Goal: Transaction & Acquisition: Download file/media

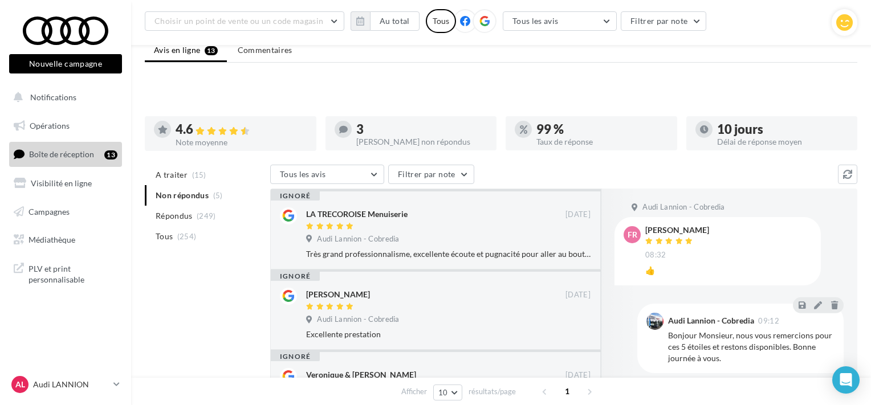
scroll to position [79, 0]
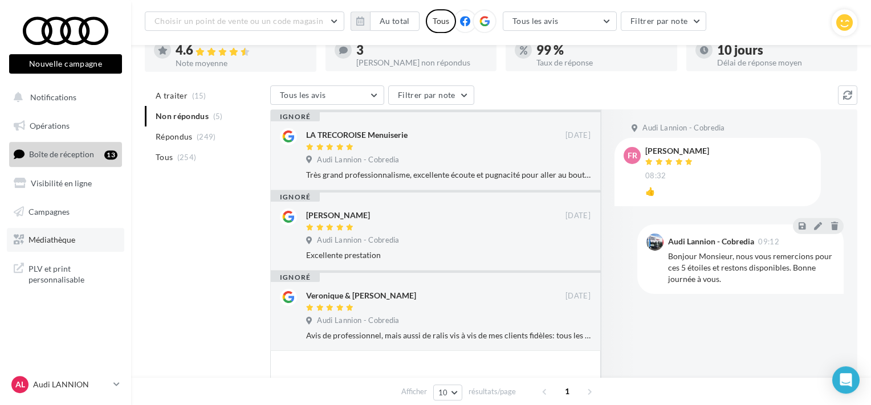
click at [76, 238] on link "Médiathèque" at bounding box center [65, 240] width 117 height 24
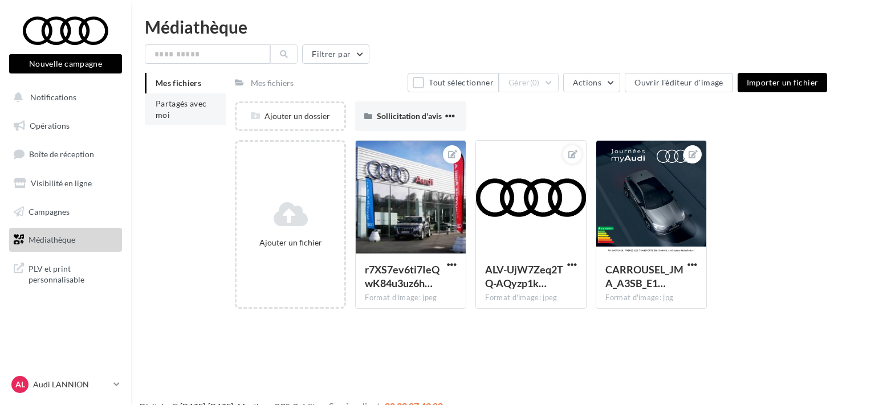
click at [185, 104] on span "Partagés avec moi" at bounding box center [181, 109] width 51 height 21
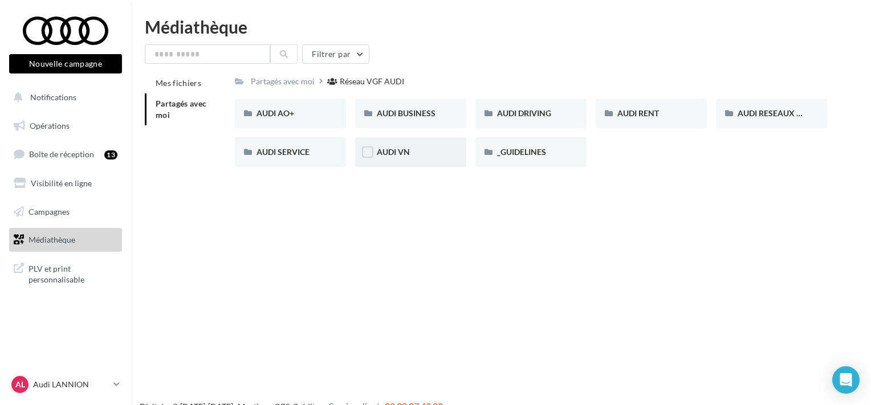
click at [393, 147] on div "AUDI VN" at bounding box center [411, 152] width 68 height 11
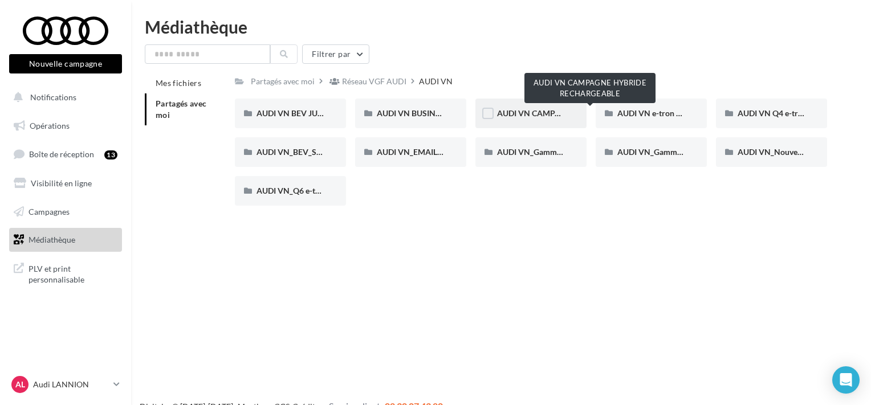
click at [530, 111] on span "AUDI VN CAMPAGNE HYBRIDE RECHARGEABLE" at bounding box center [586, 113] width 179 height 10
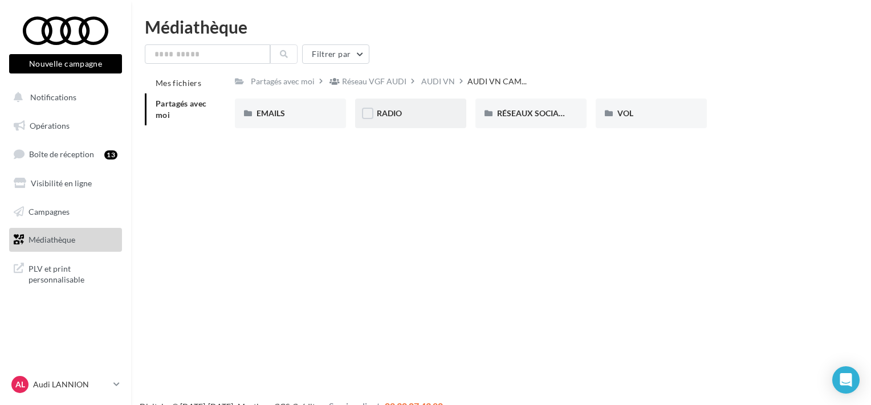
click at [413, 119] on div "RADIO" at bounding box center [411, 113] width 68 height 11
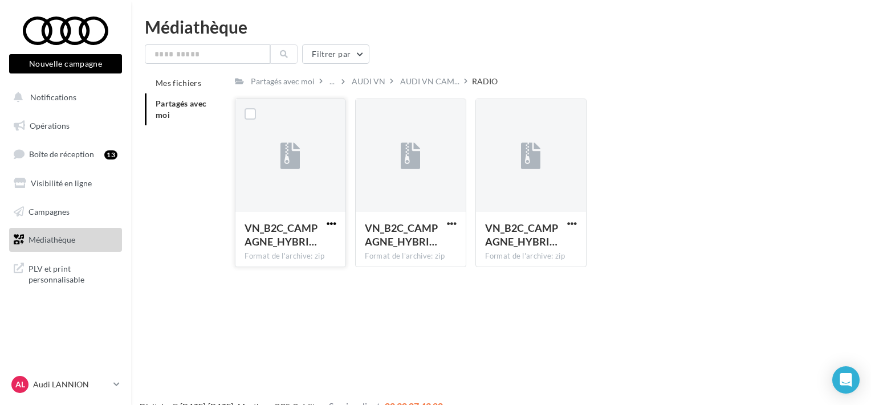
click at [333, 222] on span "button" at bounding box center [332, 224] width 10 height 10
click at [293, 238] on button "Télécharger" at bounding box center [282, 246] width 114 height 30
click at [454, 223] on span "button" at bounding box center [452, 224] width 10 height 10
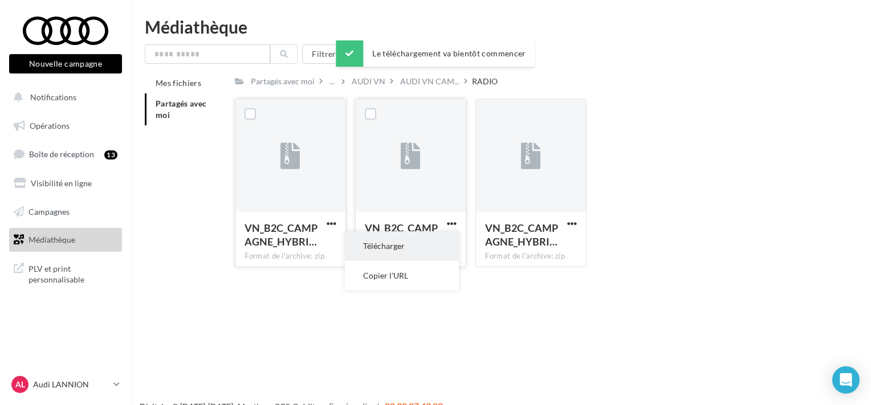
click at [409, 238] on button "Télécharger" at bounding box center [402, 246] width 114 height 30
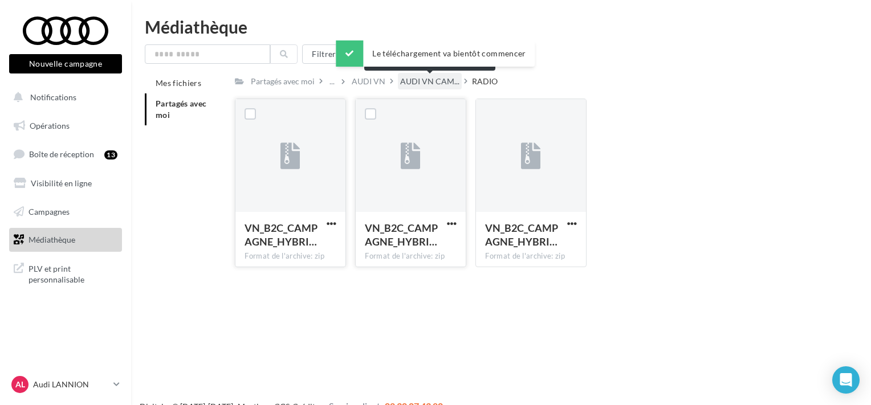
click at [437, 85] on span "AUDI VN CAM..." at bounding box center [429, 81] width 59 height 11
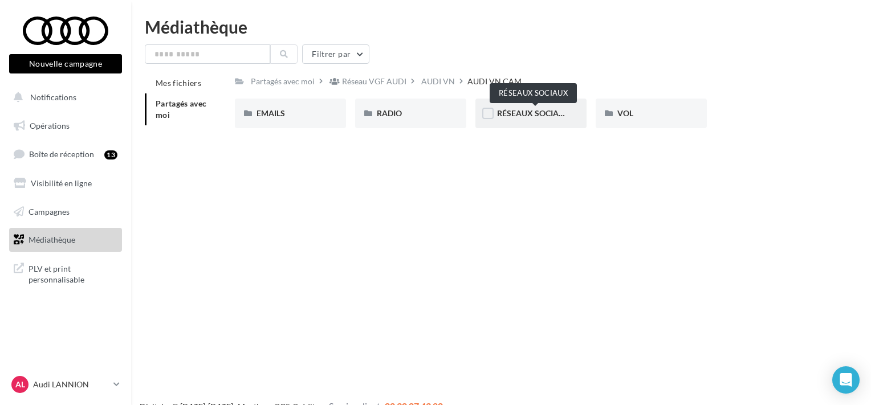
click at [547, 115] on span "RÉSEAUX SOCIAUX" at bounding box center [533, 113] width 73 height 10
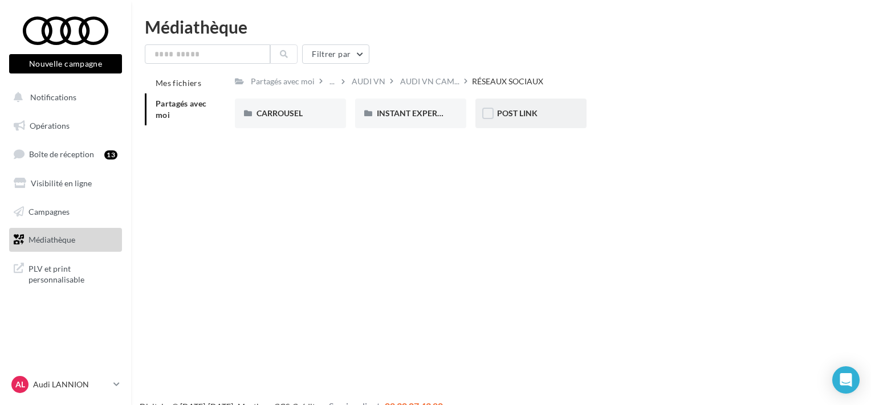
click at [511, 119] on div "POST LINK" at bounding box center [531, 113] width 68 height 11
click at [316, 115] on div "A3 TFSI e" at bounding box center [291, 113] width 68 height 11
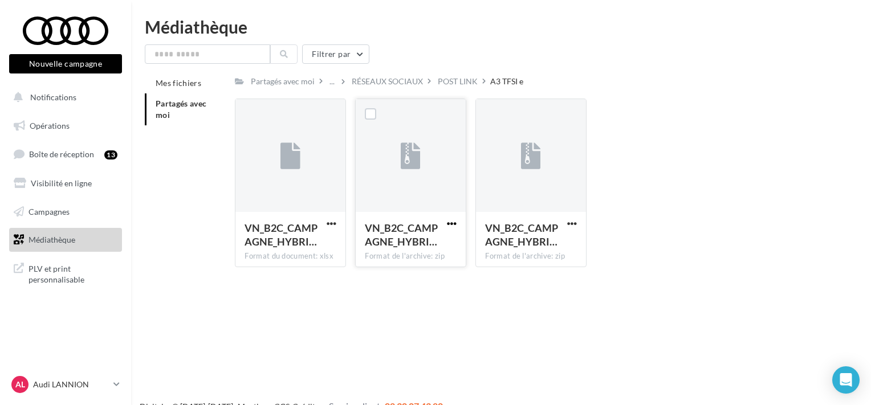
click at [453, 222] on span "button" at bounding box center [452, 224] width 10 height 10
click at [387, 242] on button "Télécharger" at bounding box center [402, 246] width 114 height 30
click at [572, 223] on span "button" at bounding box center [572, 224] width 10 height 10
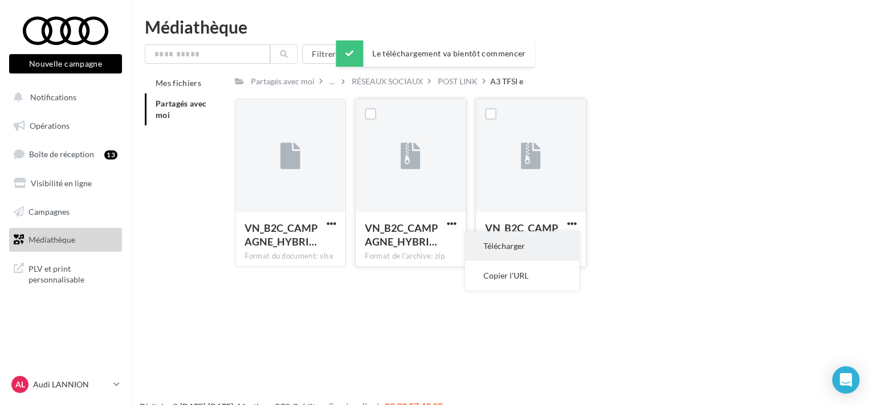
click at [532, 240] on button "Télécharger" at bounding box center [522, 246] width 114 height 30
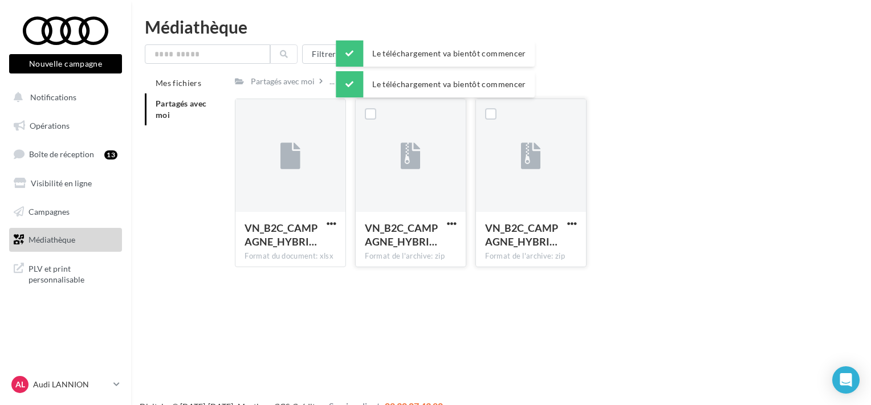
click at [446, 19] on div "Médiathèque" at bounding box center [501, 26] width 713 height 17
click at [478, 83] on div "POST LINK" at bounding box center [458, 81] width 40 height 11
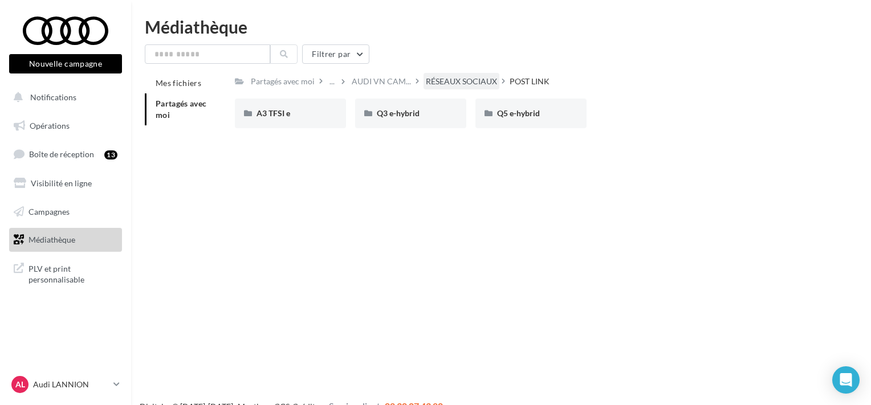
click at [465, 81] on div "RÉSEAUX SOCIAUX" at bounding box center [461, 81] width 71 height 11
click at [519, 115] on span "POST LINK" at bounding box center [517, 113] width 40 height 10
click at [428, 117] on div "Q3 e-hybrid" at bounding box center [411, 113] width 68 height 11
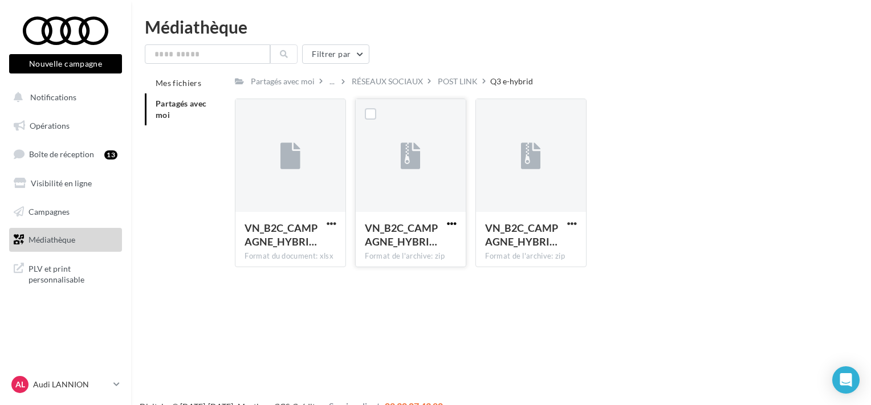
click at [453, 226] on span "button" at bounding box center [452, 224] width 10 height 10
click at [422, 241] on button "Télécharger" at bounding box center [402, 246] width 114 height 30
click at [572, 220] on span "button" at bounding box center [572, 224] width 10 height 10
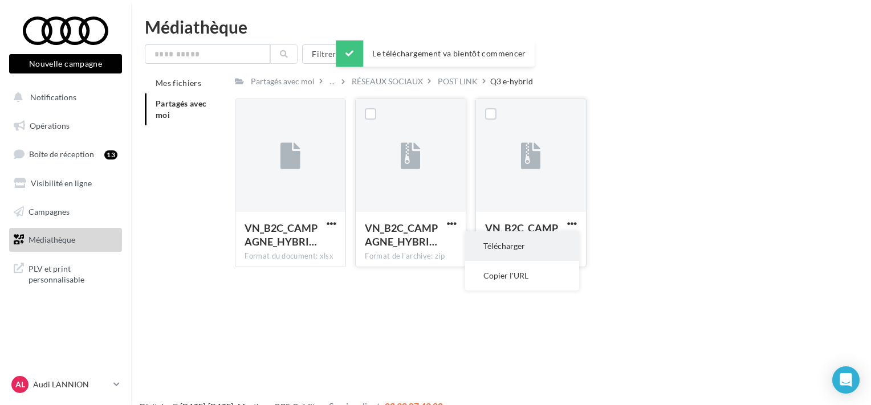
click at [525, 239] on button "Télécharger" at bounding box center [522, 246] width 114 height 30
click at [466, 76] on div "POST LINK" at bounding box center [458, 81] width 40 height 11
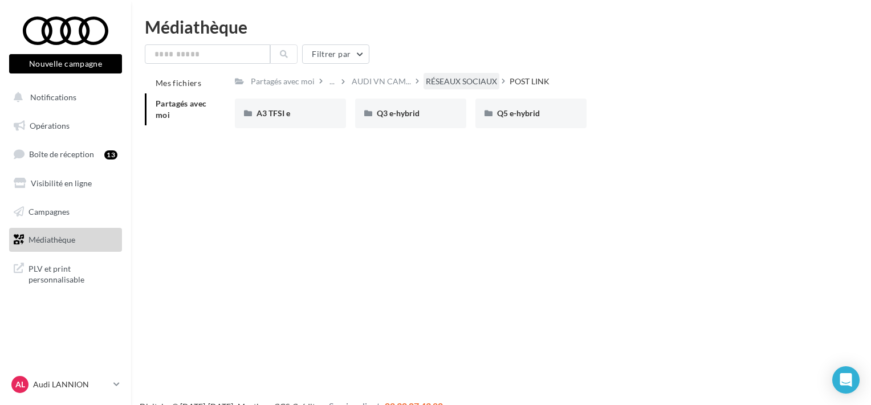
click at [458, 83] on div "RÉSEAUX SOCIAUX" at bounding box center [461, 81] width 71 height 11
click at [430, 115] on span "INSTANT EXPERIENCE" at bounding box center [418, 113] width 83 height 10
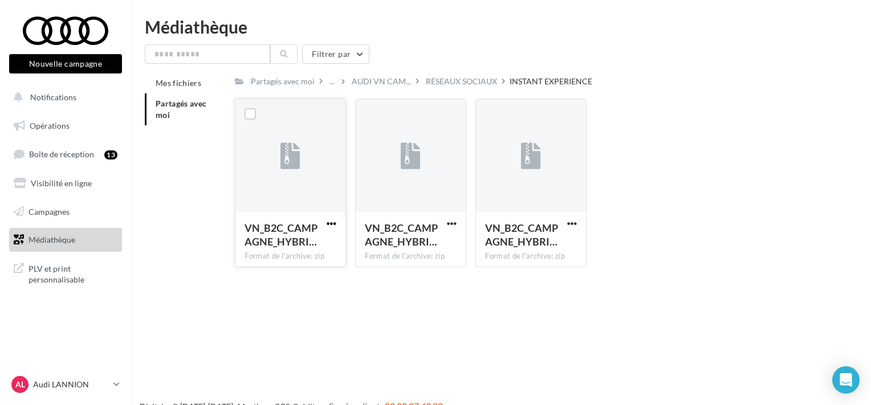
click at [331, 222] on span "button" at bounding box center [332, 224] width 10 height 10
click at [300, 242] on button "Télécharger" at bounding box center [282, 246] width 114 height 30
click at [572, 223] on span "button" at bounding box center [572, 224] width 10 height 10
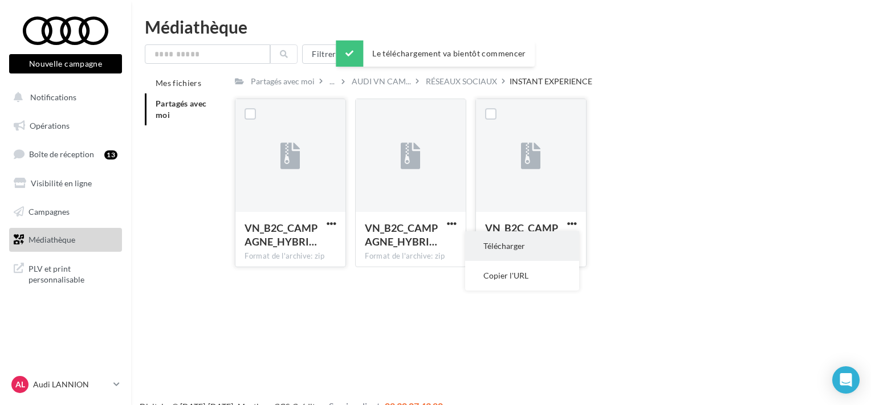
click at [514, 238] on button "Télécharger" at bounding box center [522, 246] width 114 height 30
click at [480, 82] on div "RÉSEAUX SOCIAUX" at bounding box center [461, 81] width 71 height 11
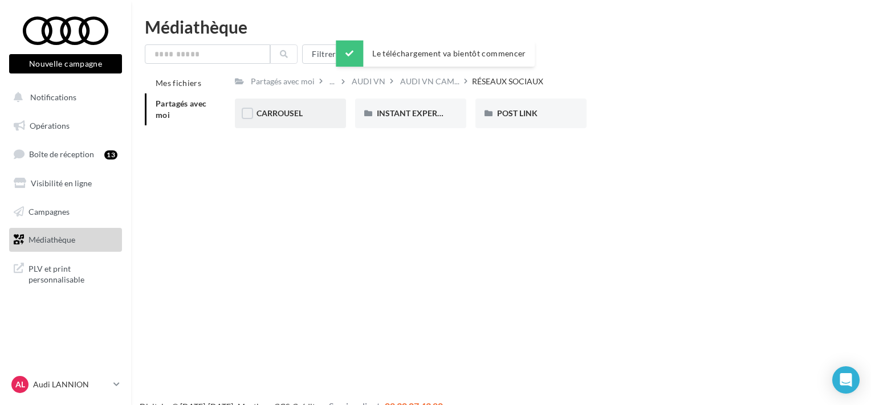
click at [310, 111] on div "CARROUSEL" at bounding box center [291, 113] width 68 height 11
click at [280, 107] on div "A3 TFSI e" at bounding box center [290, 114] width 111 height 30
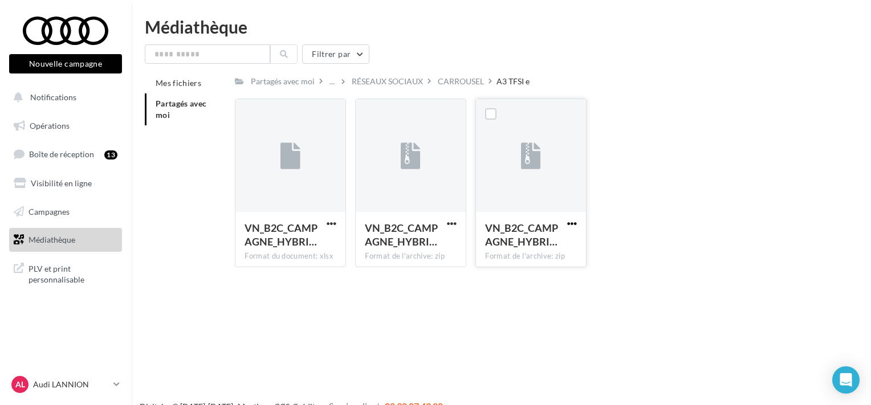
click at [574, 222] on span "button" at bounding box center [572, 224] width 10 height 10
click at [554, 240] on button "Télécharger" at bounding box center [522, 246] width 114 height 30
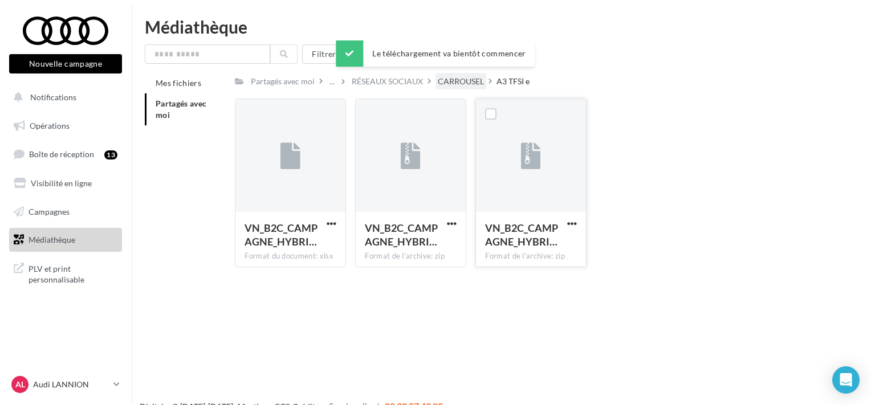
click at [482, 84] on div "CARROUSEL" at bounding box center [461, 81] width 46 height 11
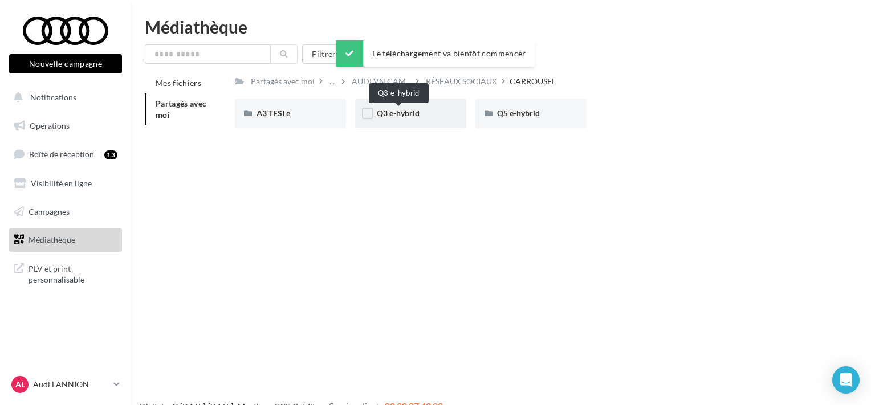
click at [406, 113] on span "Q3 e-hybrid" at bounding box center [398, 113] width 43 height 10
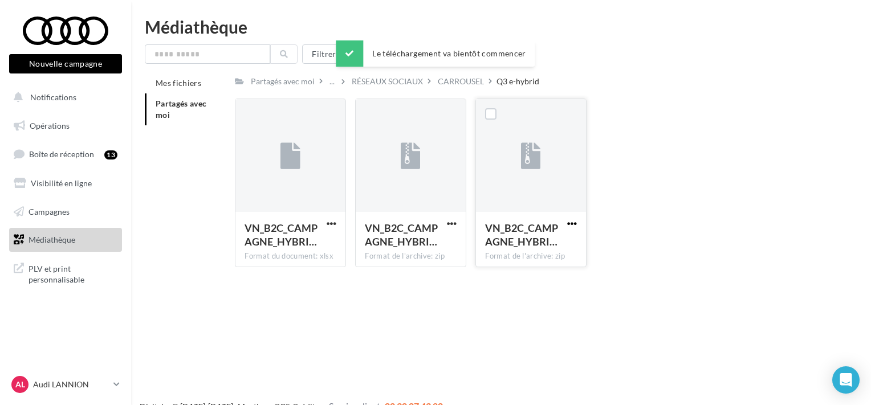
click at [573, 223] on span "button" at bounding box center [572, 224] width 10 height 10
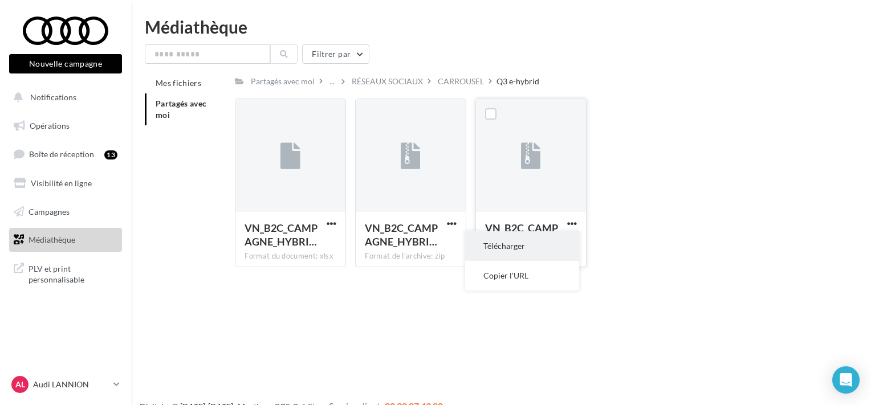
click at [534, 249] on button "Télécharger" at bounding box center [522, 246] width 114 height 30
click at [184, 103] on span "Partagés avec moi" at bounding box center [181, 109] width 51 height 21
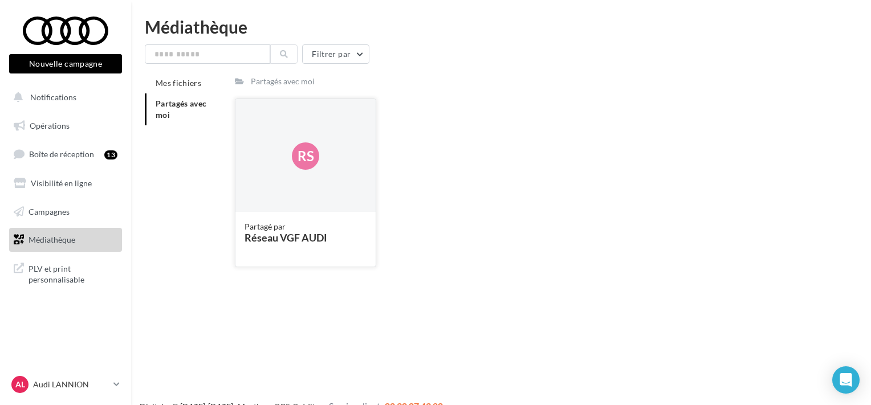
click at [294, 190] on div "Rs" at bounding box center [305, 156] width 140 height 114
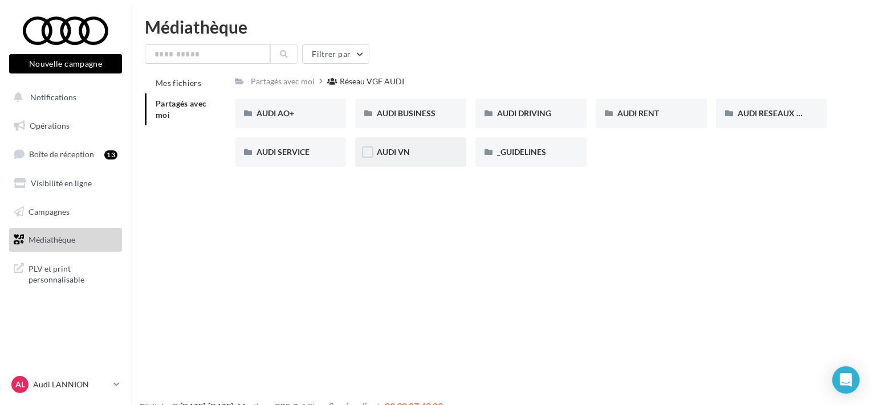
click at [408, 144] on div "AUDI VN" at bounding box center [410, 152] width 111 height 30
